Goal: Task Accomplishment & Management: Complete application form

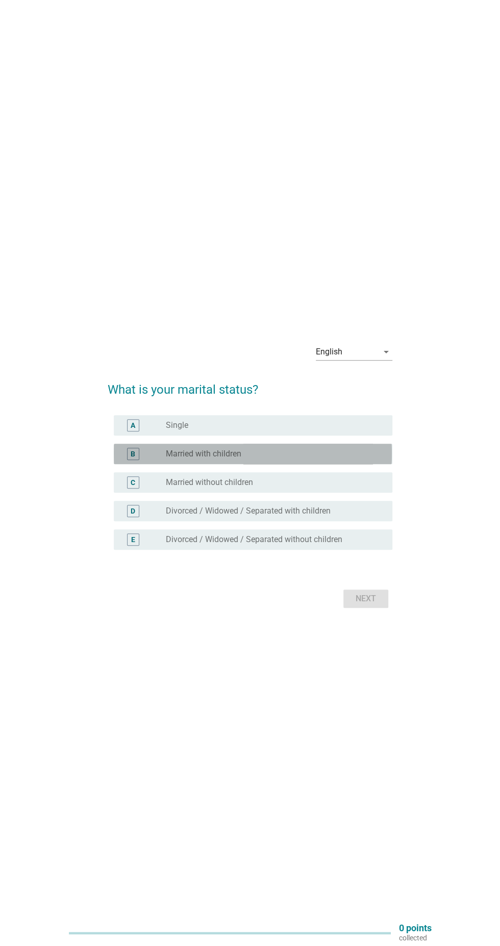
click at [257, 459] on div "radio_button_unchecked Married with children" at bounding box center [271, 454] width 210 height 10
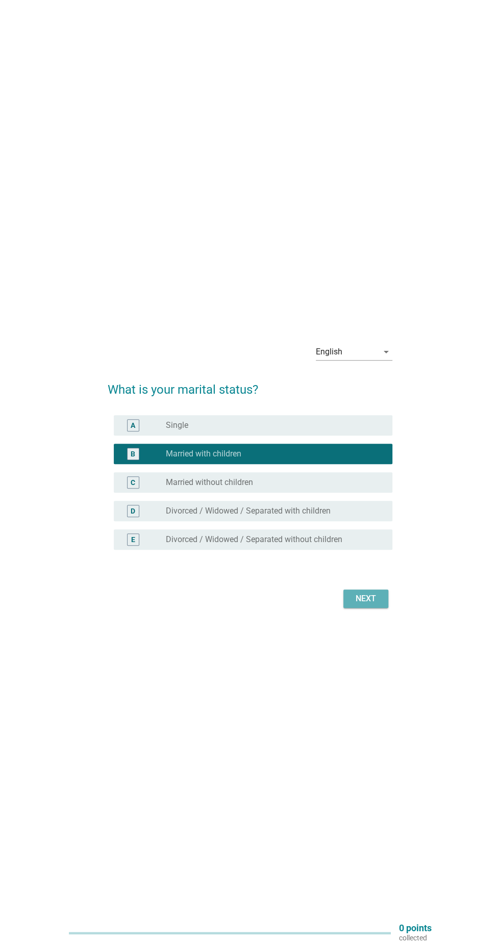
click at [360, 605] on div "Next" at bounding box center [365, 598] width 29 height 12
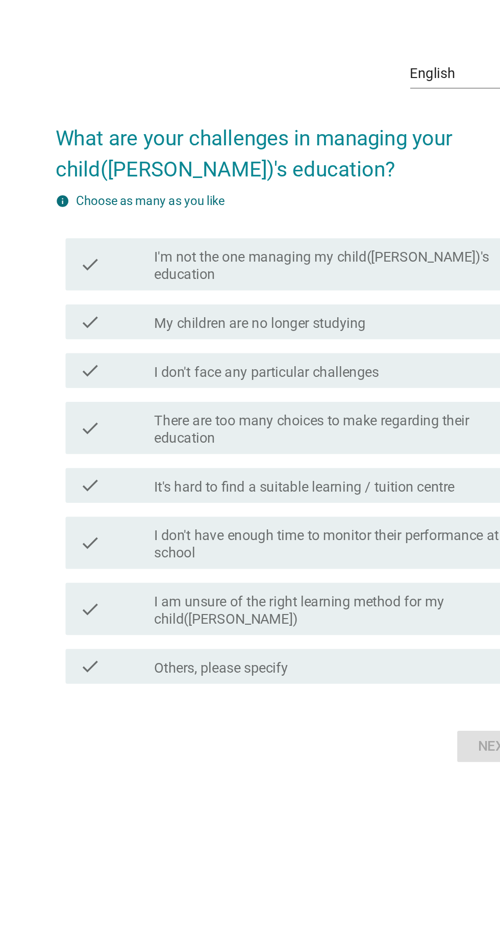
click at [319, 401] on label "I'm not the one managing my child([PERSON_NAME])'s education" at bounding box center [275, 390] width 218 height 20
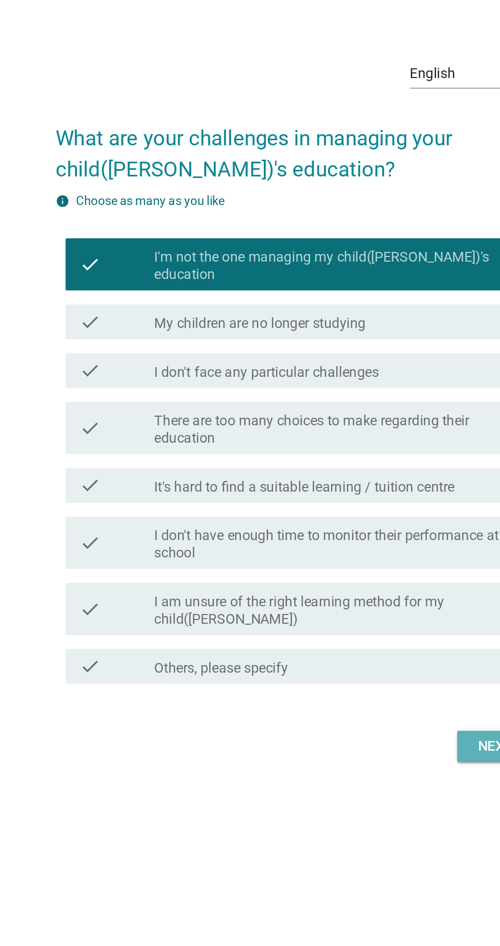
click at [349, 681] on button "Next" at bounding box center [365, 672] width 45 height 18
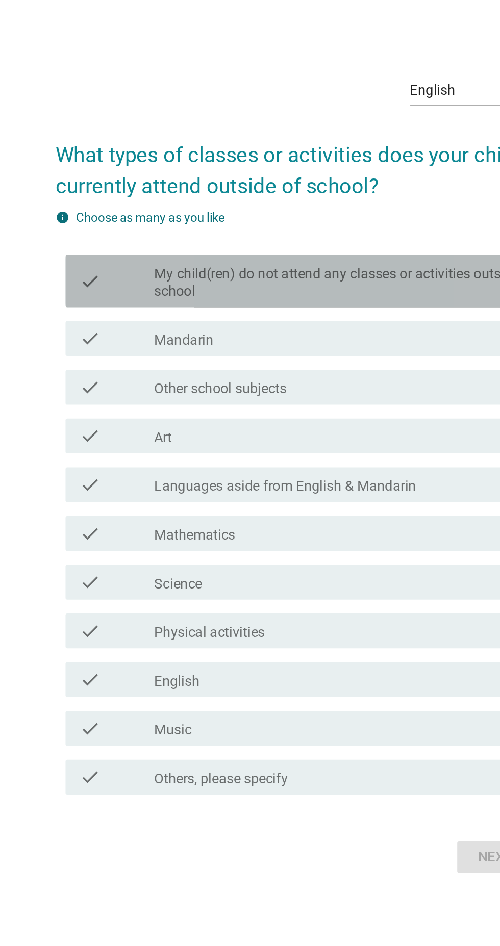
click at [264, 373] on label "My child(ren) do not attend any classes or activities outside school" at bounding box center [275, 363] width 218 height 20
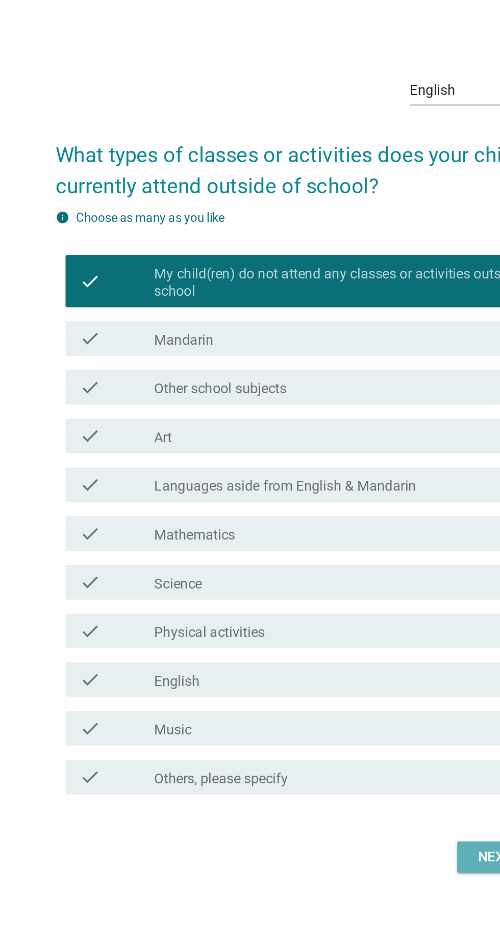
click at [350, 709] on button "Next" at bounding box center [365, 699] width 45 height 18
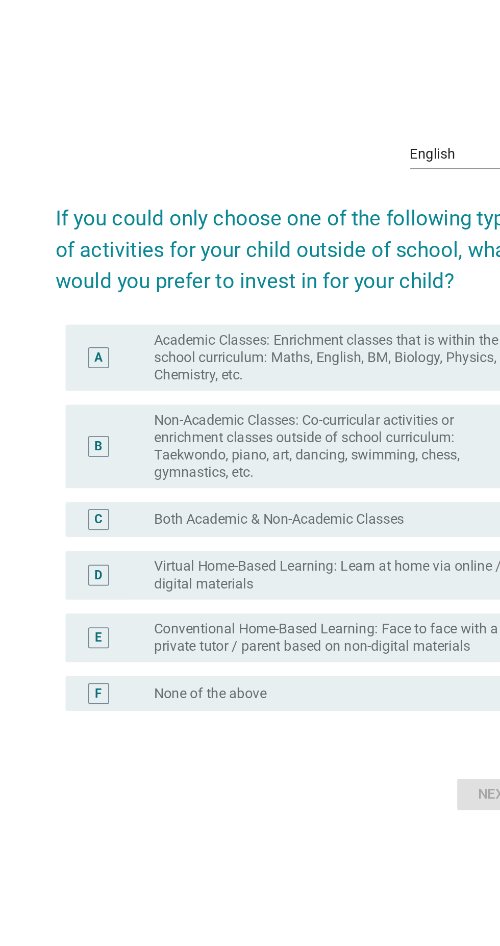
scroll to position [37, 0]
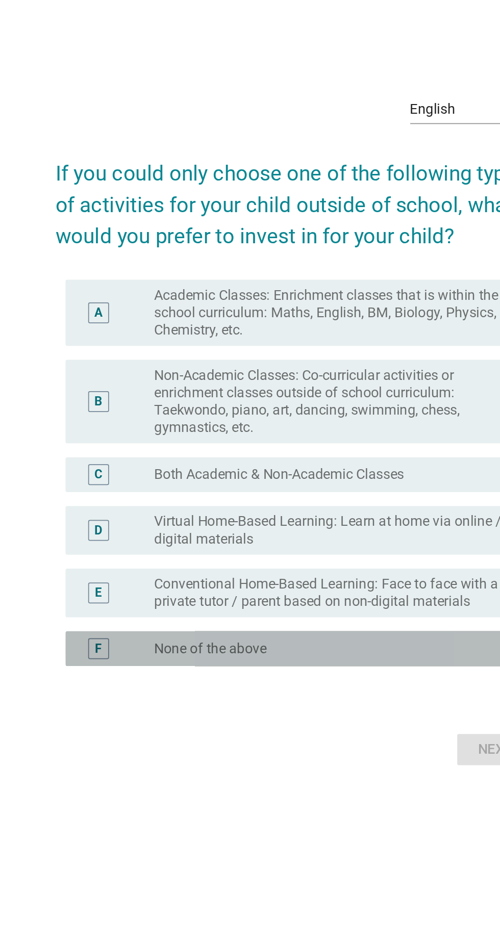
click at [187, 582] on label "None of the above" at bounding box center [199, 577] width 66 height 10
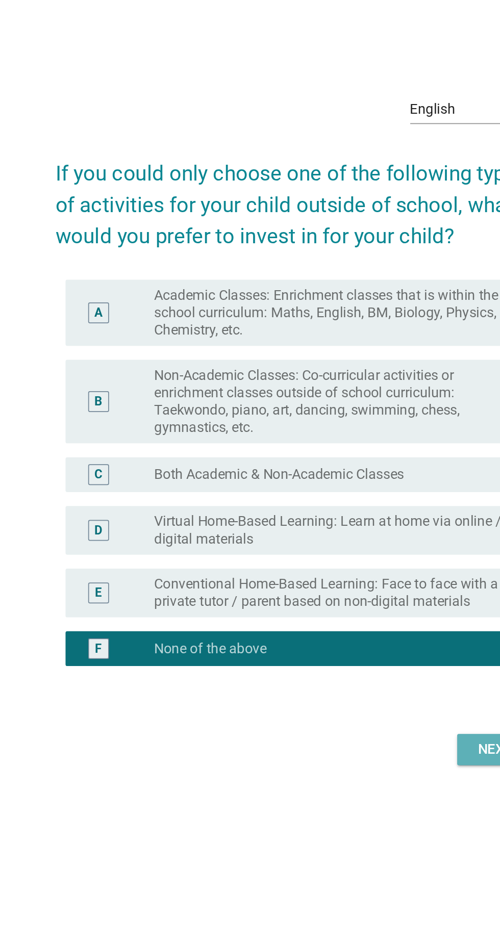
click at [353, 642] on div "Next" at bounding box center [365, 636] width 29 height 12
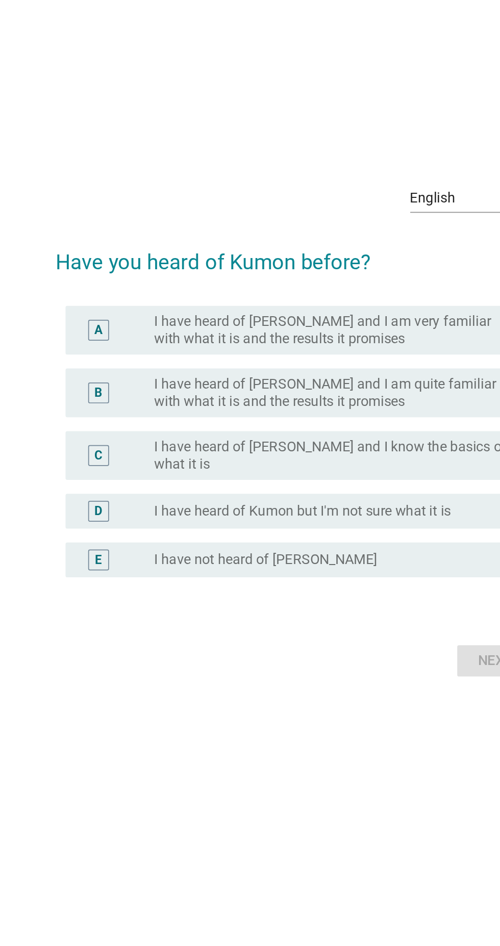
scroll to position [56, 0]
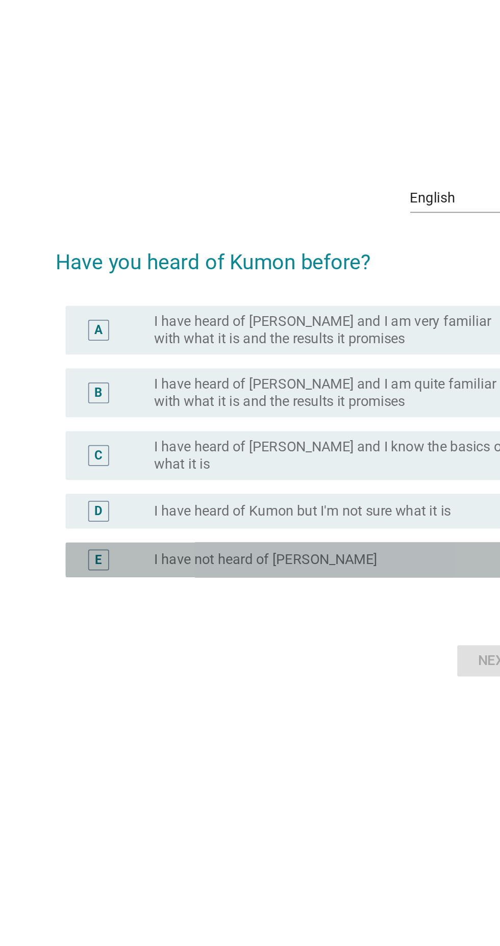
click at [166, 527] on label "I have not heard of [PERSON_NAME]" at bounding box center [231, 525] width 130 height 10
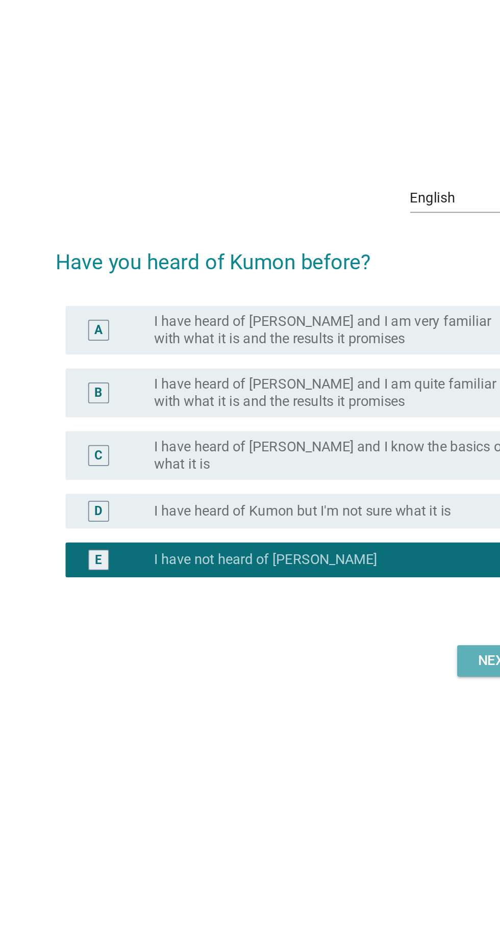
click at [351, 588] on div "Next" at bounding box center [365, 584] width 29 height 12
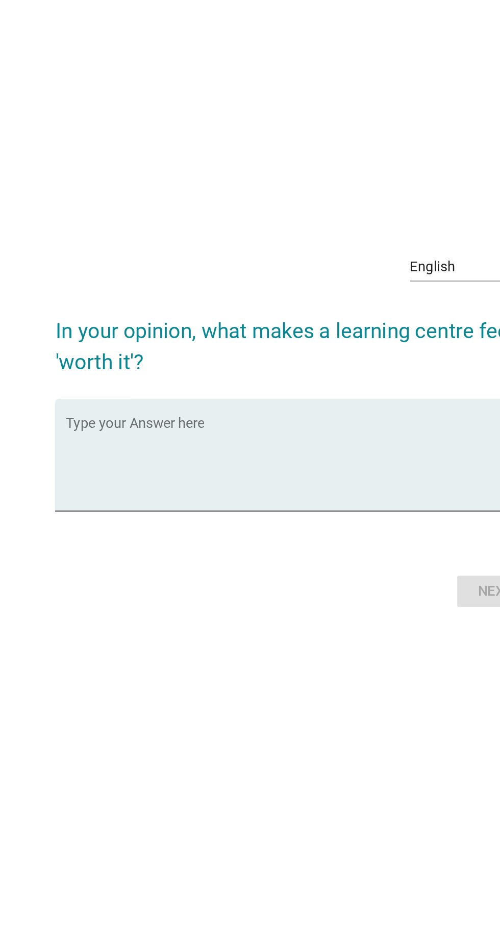
scroll to position [36, 0]
click at [215, 495] on textarea "Type your Answer here" at bounding box center [253, 470] width 278 height 54
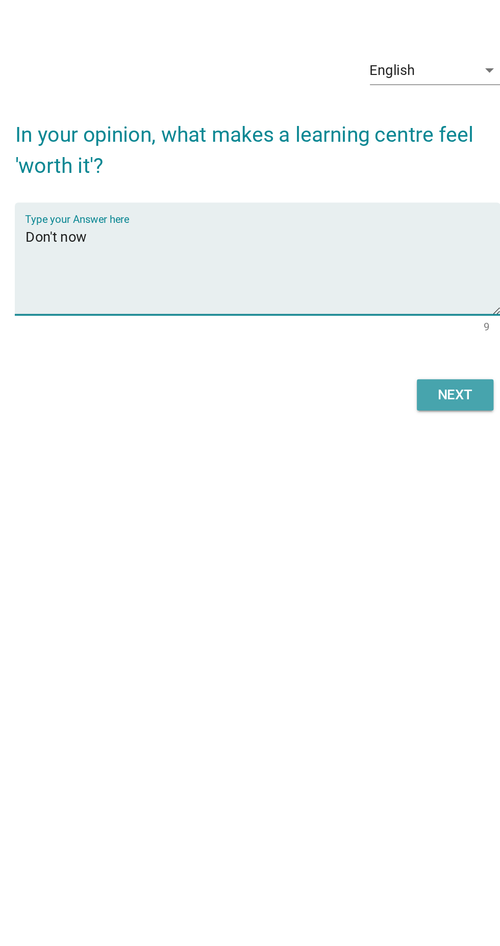
type textarea "Don't now"
click at [360, 549] on div "Next" at bounding box center [365, 543] width 29 height 12
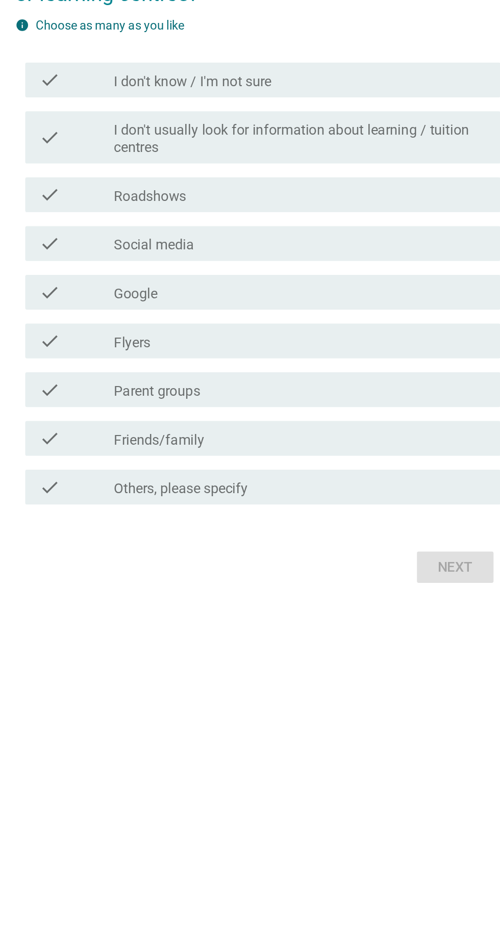
scroll to position [0, 0]
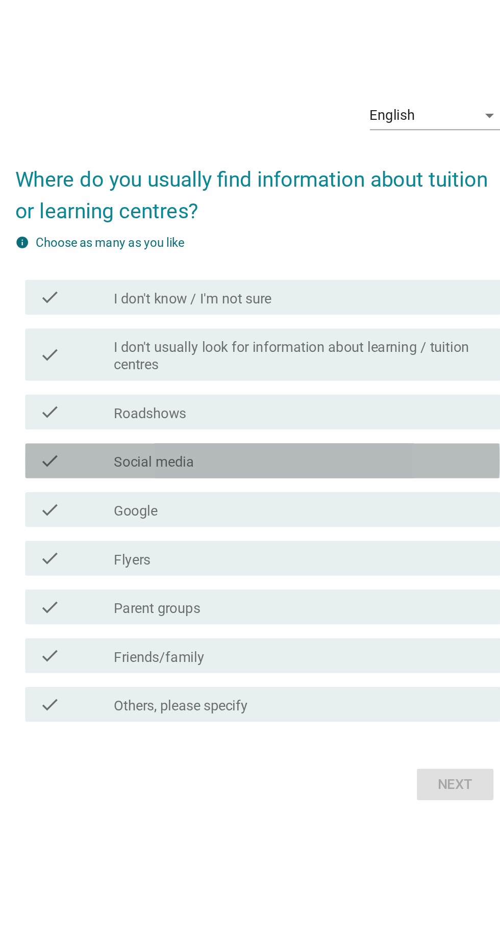
click at [287, 487] on div "check_box_outline_blank Social media" at bounding box center [275, 481] width 218 height 12
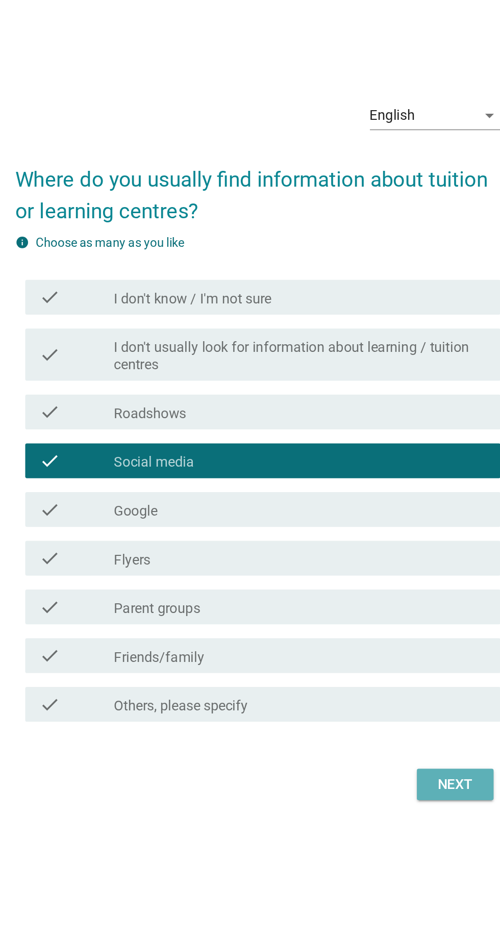
click at [362, 677] on div "Next" at bounding box center [365, 671] width 29 height 12
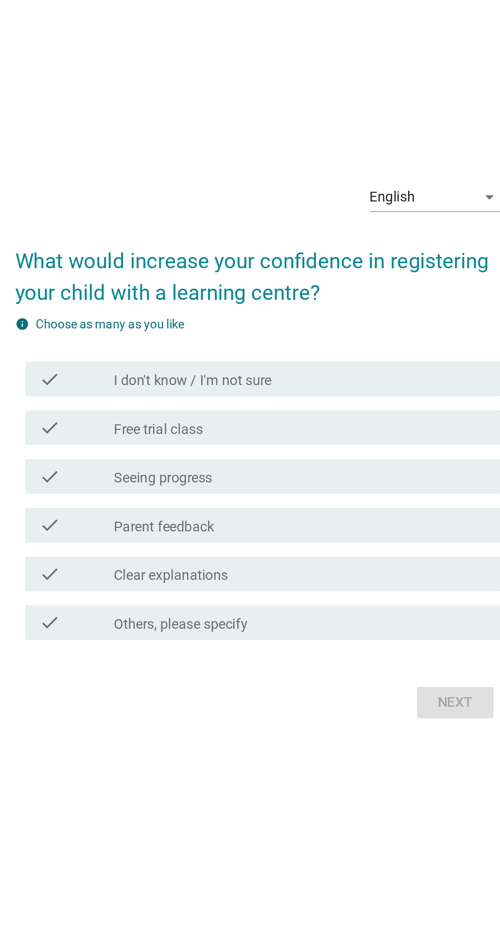
scroll to position [47, 0]
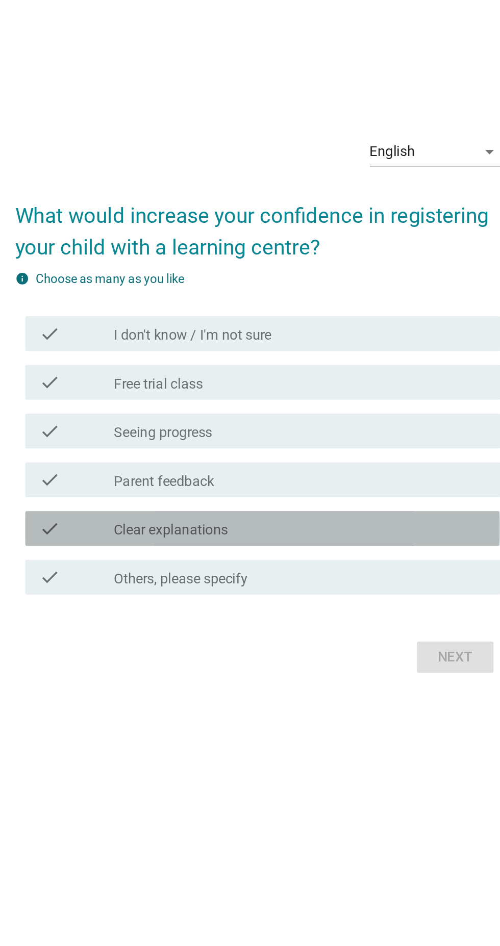
click at [280, 527] on div "check_box_outline_blank Clear explanations" at bounding box center [275, 521] width 218 height 12
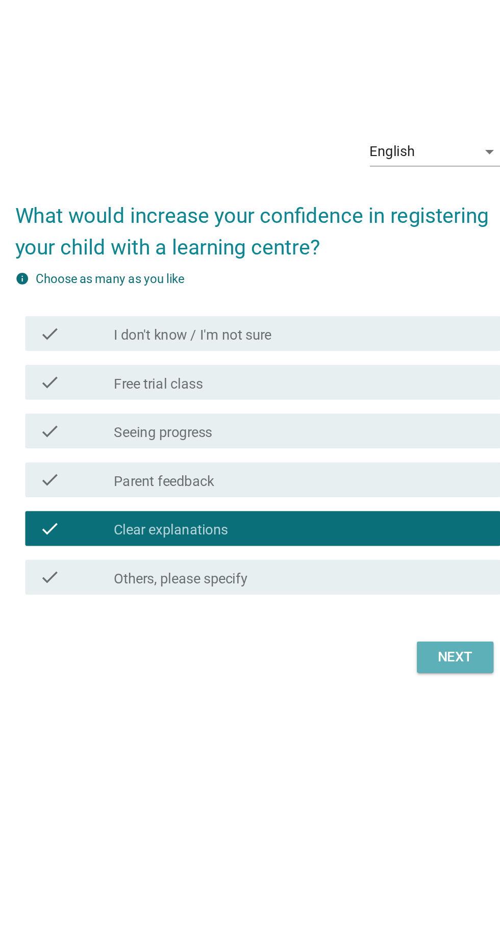
click at [362, 602] on div "Next" at bounding box center [365, 596] width 29 height 12
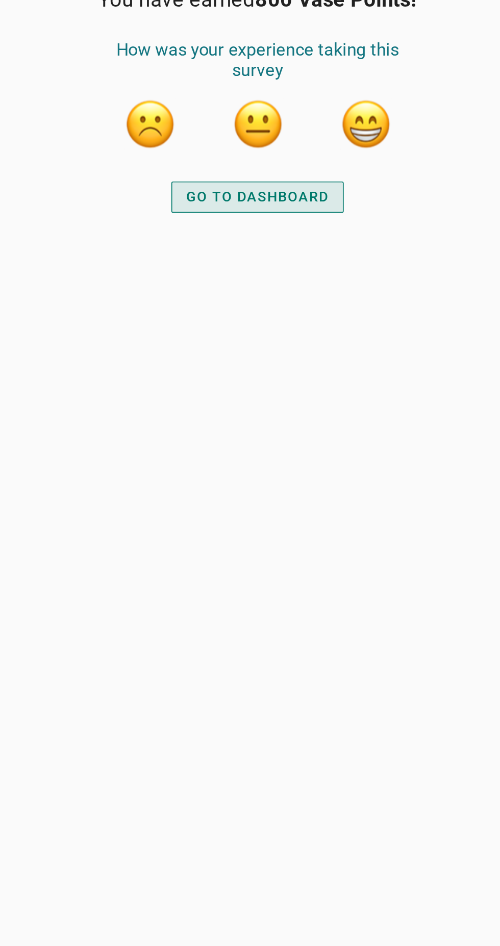
click at [267, 319] on button "GO TO DASHBOARD" at bounding box center [249, 327] width 101 height 18
